Goal: Communication & Community: Ask a question

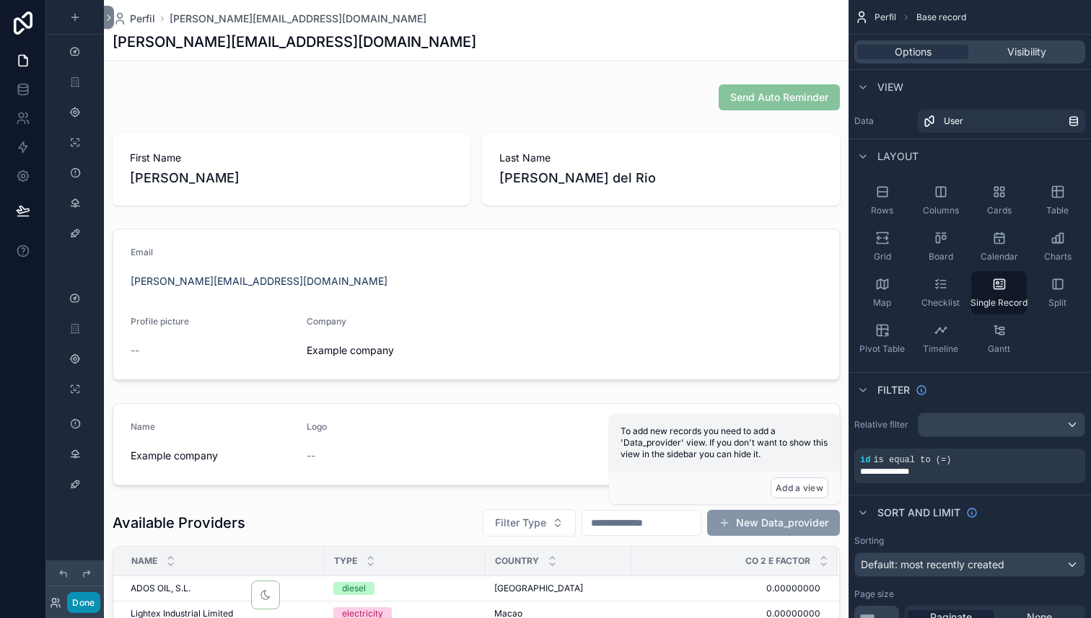
click at [91, 603] on button "Done" at bounding box center [83, 602] width 32 height 21
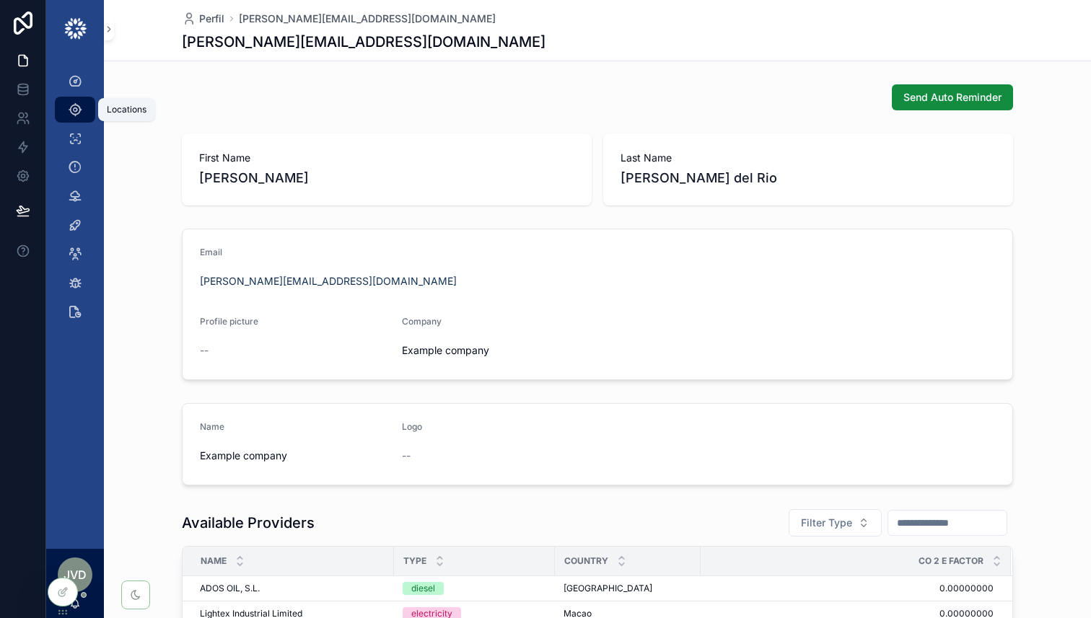
click at [83, 113] on div "Locations" at bounding box center [74, 109] width 23 height 23
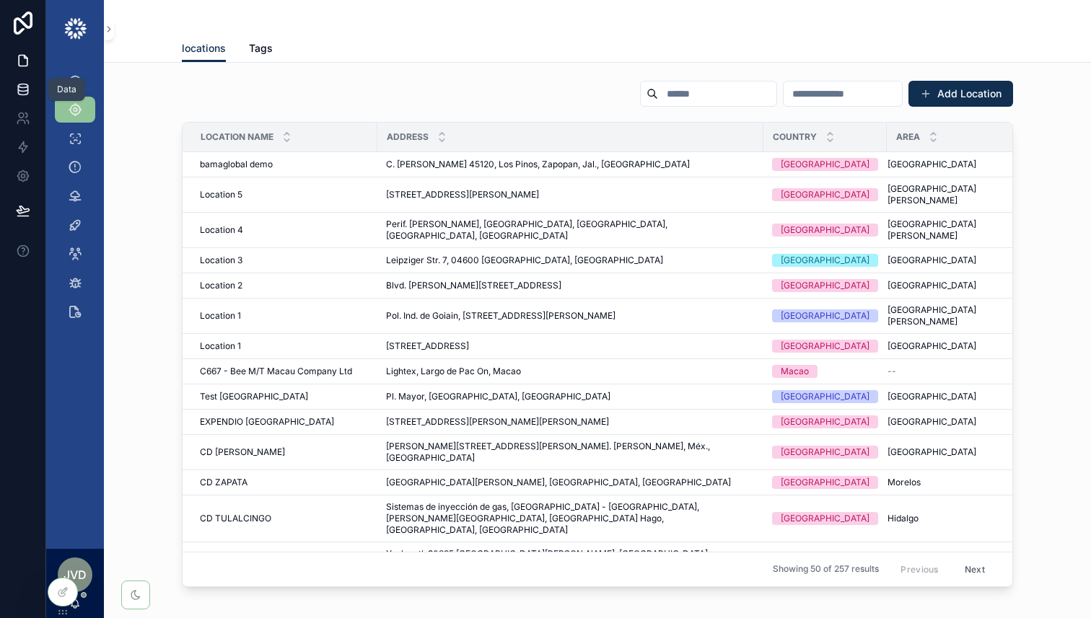
click at [19, 95] on icon at bounding box center [22, 92] width 9 height 6
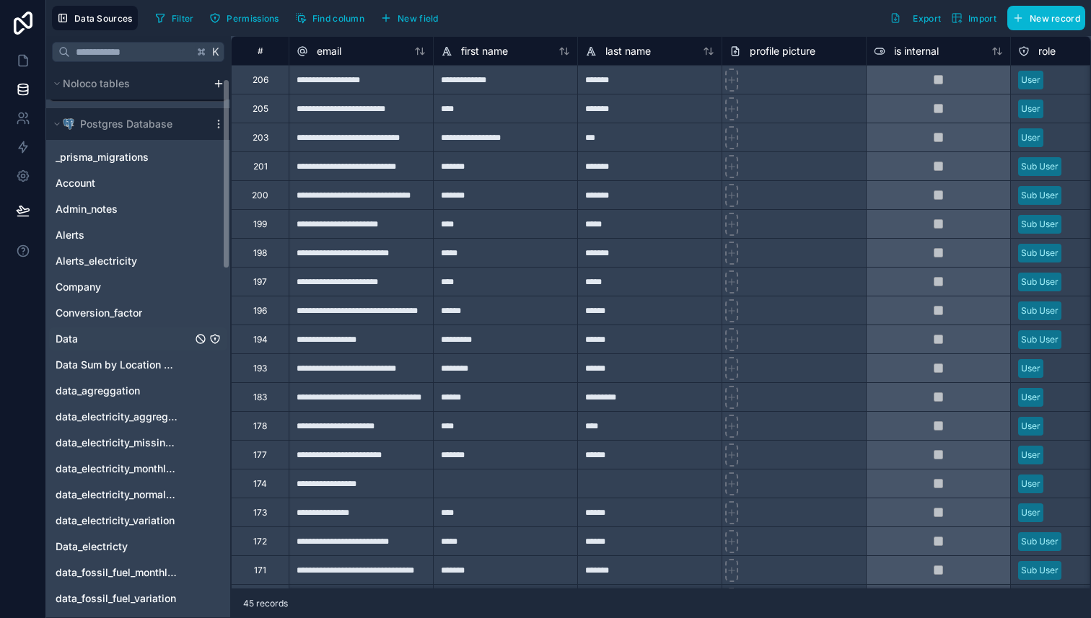
scroll to position [38, 0]
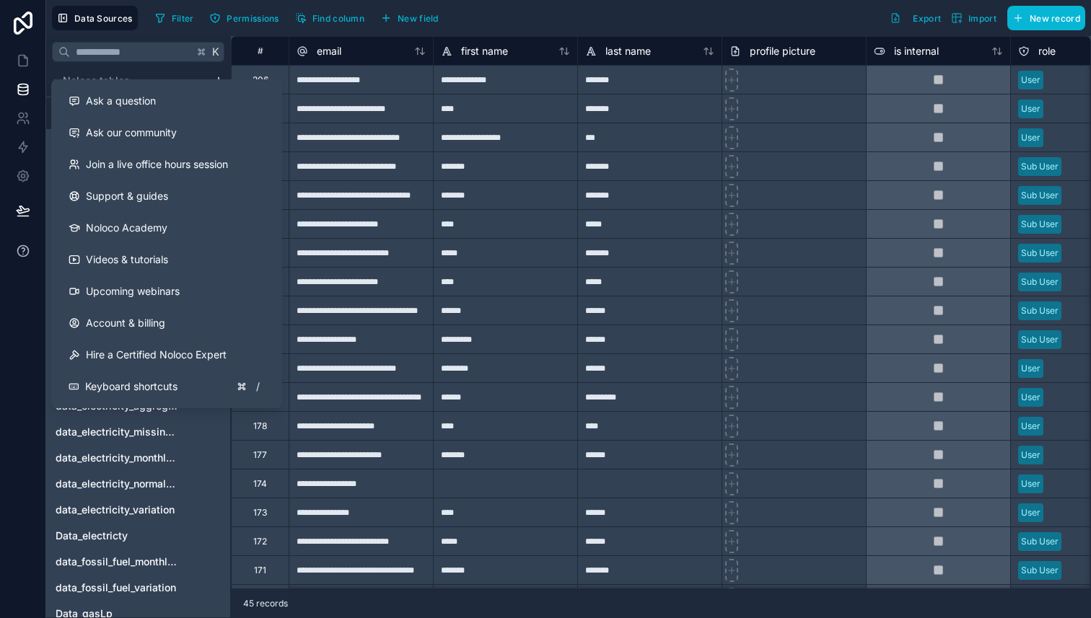
click at [30, 247] on button at bounding box center [22, 251] width 45 height 40
click at [141, 89] on button "Ask a question" at bounding box center [166, 101] width 219 height 32
